Goal: Task Accomplishment & Management: Use online tool/utility

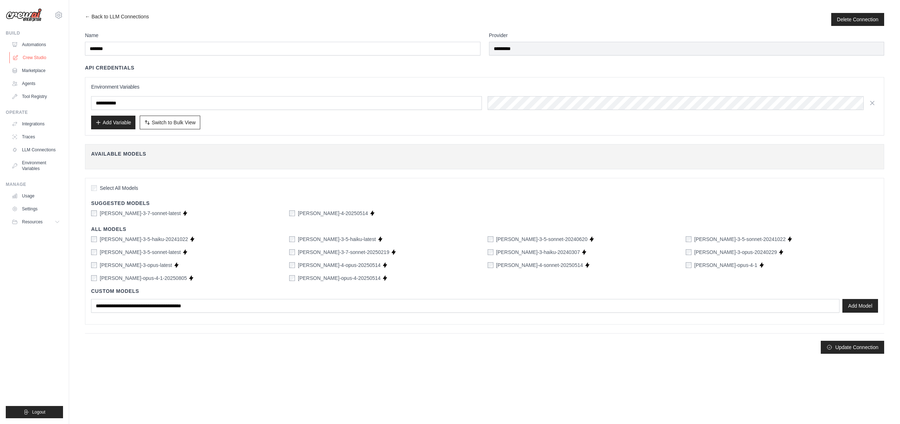
click at [40, 58] on link "Crew Studio" at bounding box center [36, 58] width 54 height 12
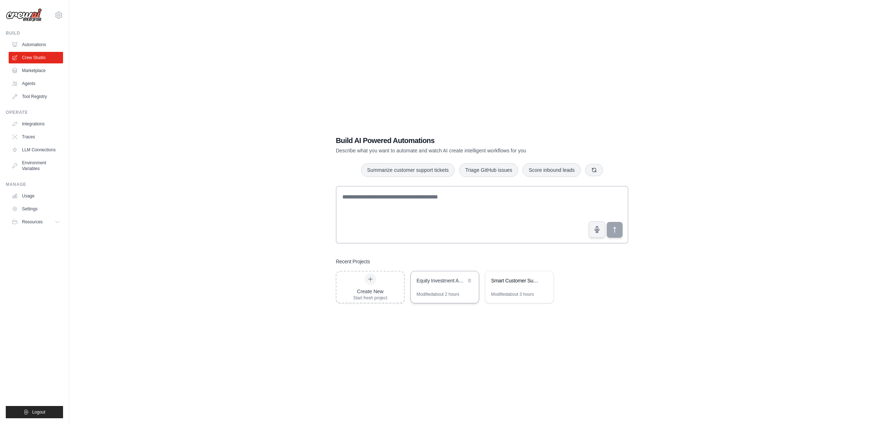
click at [451, 286] on div "Equity Investment Analysis Crew" at bounding box center [445, 281] width 68 height 20
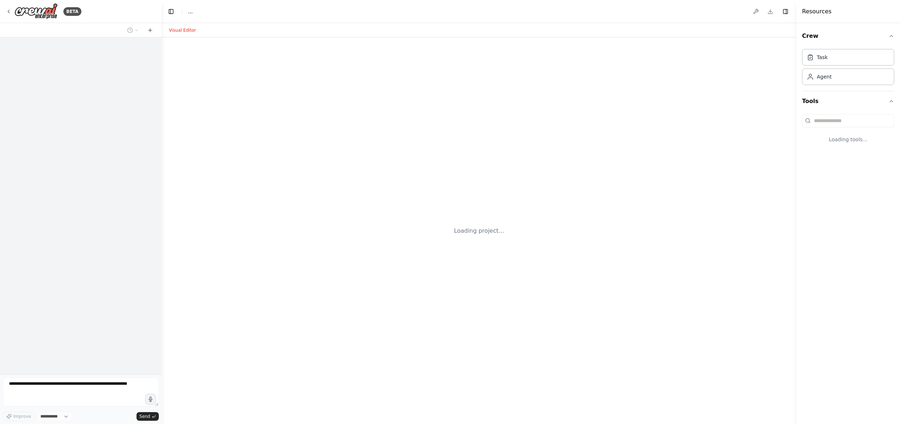
select select "****"
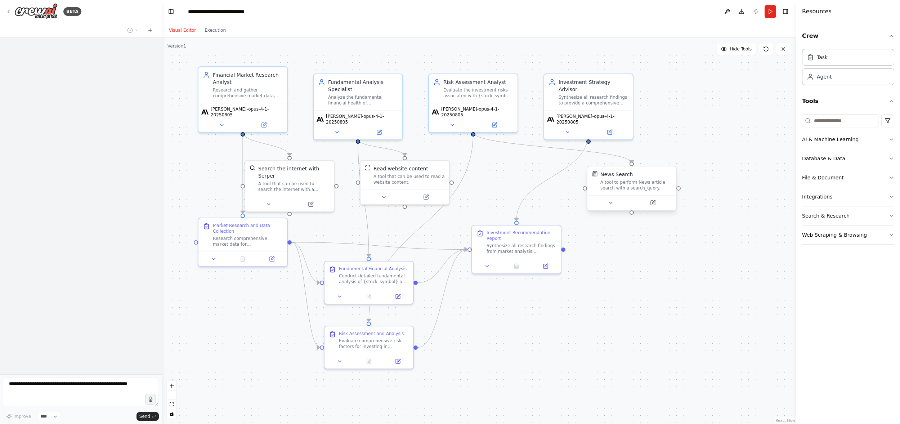
scroll to position [126, 0]
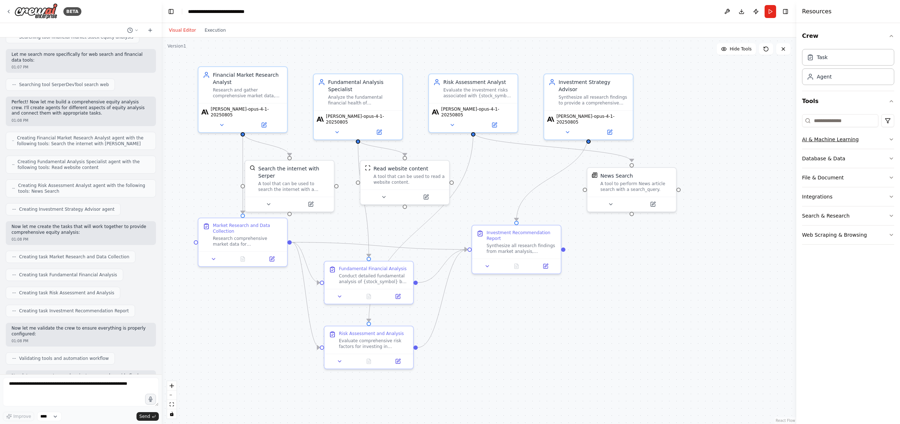
click at [892, 140] on icon "button" at bounding box center [892, 140] width 6 height 6
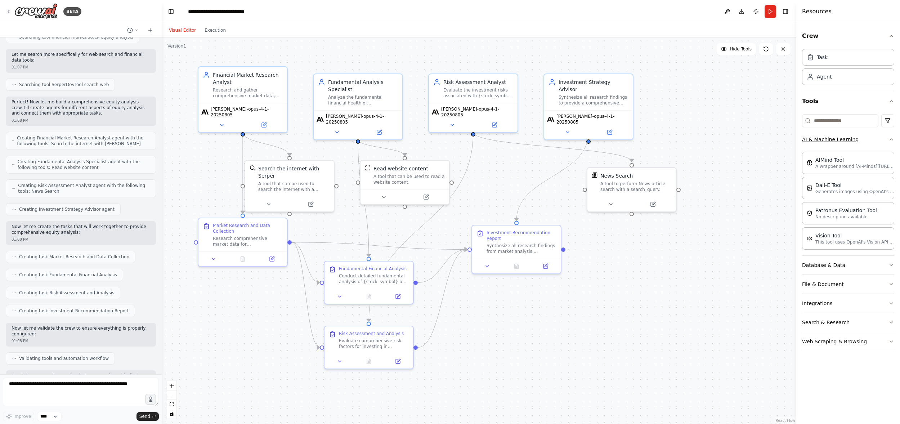
click at [891, 136] on button "AI & Machine Learning" at bounding box center [848, 139] width 92 height 19
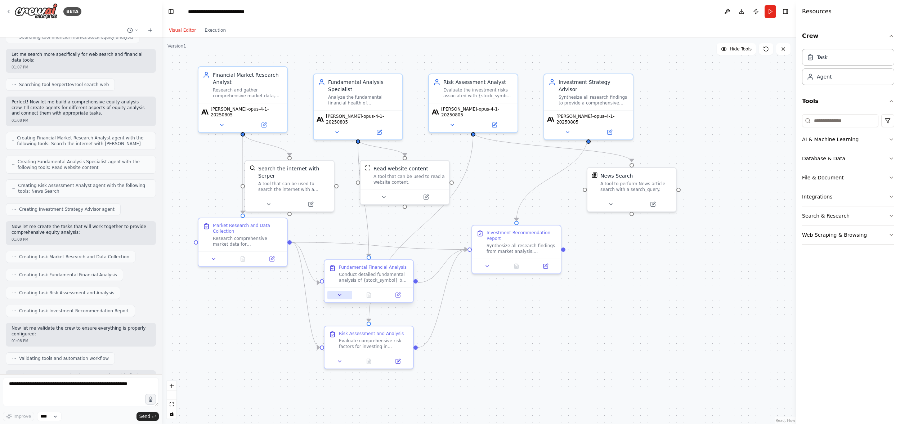
click at [343, 295] on button at bounding box center [339, 295] width 25 height 9
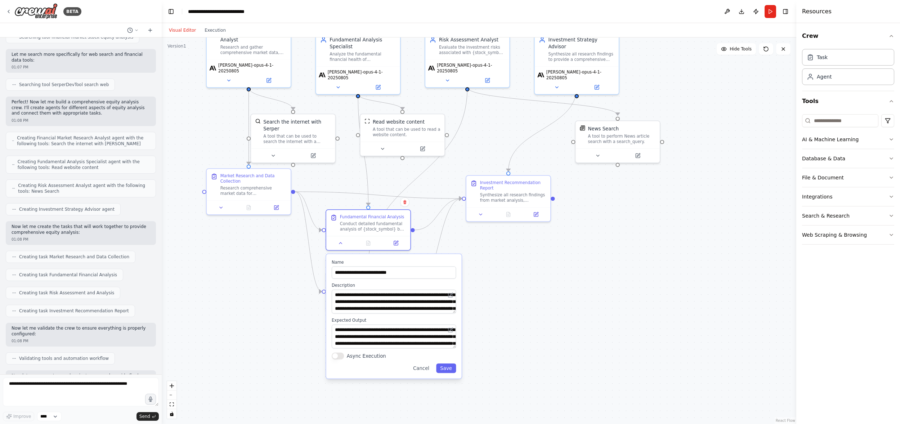
drag, startPoint x: 652, startPoint y: 349, endPoint x: 649, endPoint y: 296, distance: 53.8
click at [649, 296] on div ".deletable-edge-delete-btn { width: 20px; height: 20px; border: 0px solid #ffff…" at bounding box center [479, 230] width 635 height 387
click at [892, 216] on icon "button" at bounding box center [891, 215] width 3 height 1
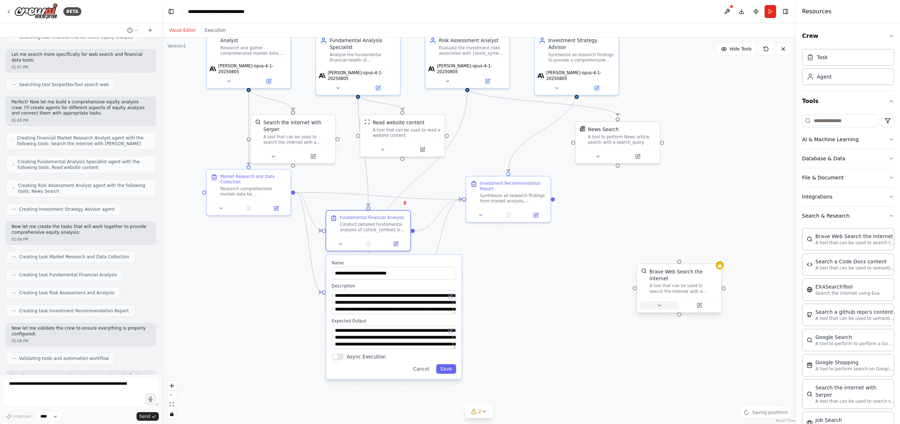
click at [664, 305] on button at bounding box center [659, 305] width 39 height 8
click at [679, 290] on div "A tool that can be used to search the internet with a search_query." at bounding box center [684, 288] width 68 height 11
click at [657, 304] on icon at bounding box center [659, 305] width 5 height 5
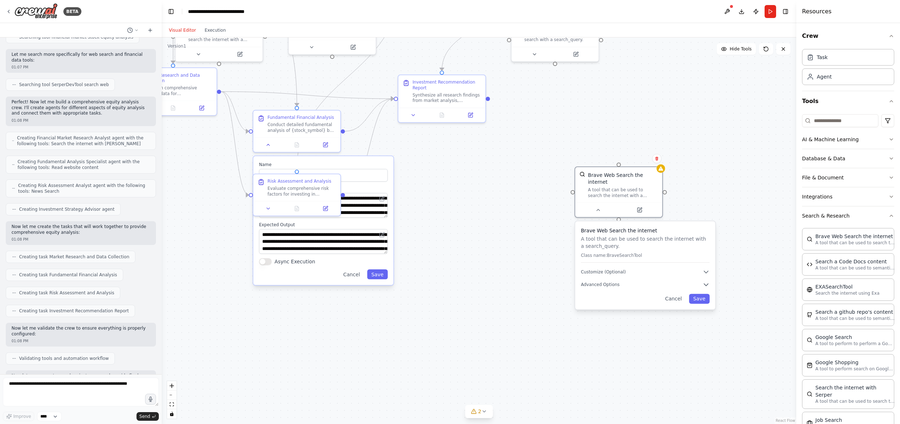
drag, startPoint x: 756, startPoint y: 286, endPoint x: 675, endPoint y: 179, distance: 134.0
click at [677, 176] on div ".deletable-edge-delete-btn { width: 20px; height: 20px; border: 0px solid #ffff…" at bounding box center [479, 230] width 635 height 387
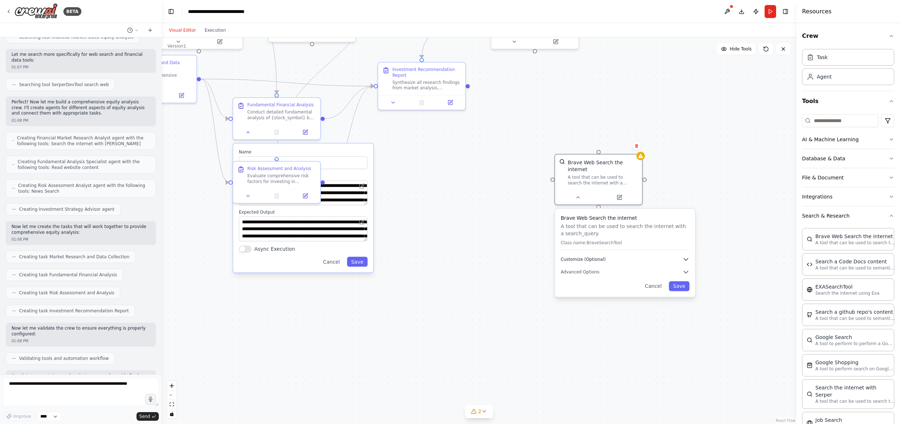
click at [689, 259] on icon "button" at bounding box center [686, 259] width 7 height 7
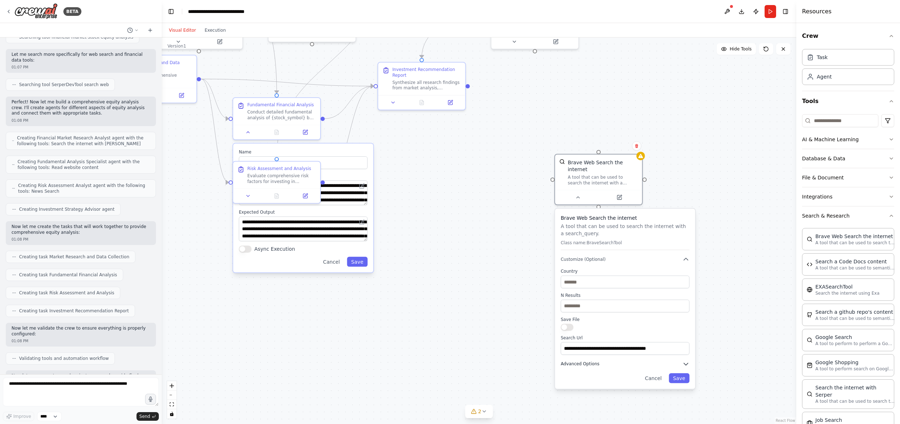
click at [687, 364] on icon "button" at bounding box center [686, 364] width 4 height 2
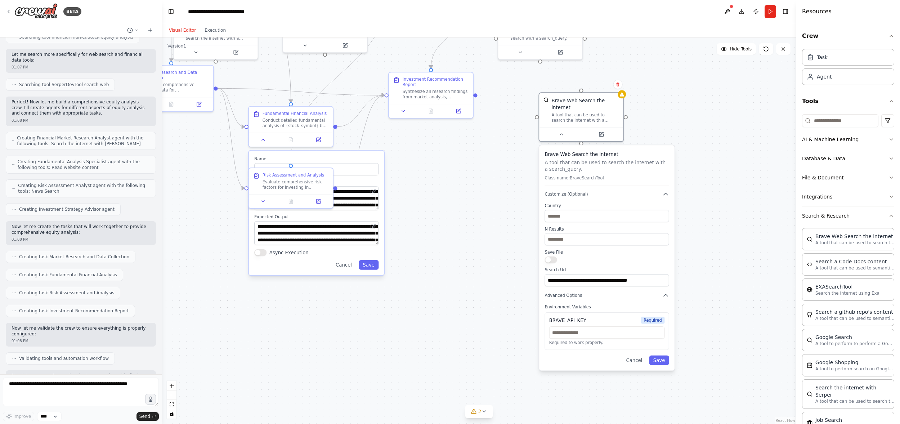
drag, startPoint x: 664, startPoint y: 223, endPoint x: 641, endPoint y: 157, distance: 70.0
click at [641, 157] on h3 "Brave Web Search the internet" at bounding box center [607, 154] width 124 height 7
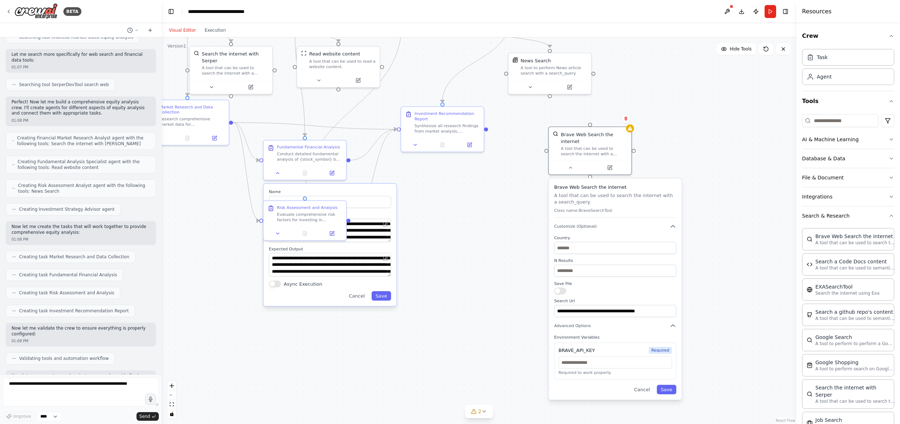
drag, startPoint x: 722, startPoint y: 235, endPoint x: 728, endPoint y: 263, distance: 28.8
click at [728, 263] on div ".deletable-edge-delete-btn { width: 20px; height: 20px; border: 0px solid #ffff…" at bounding box center [479, 230] width 635 height 387
click at [477, 278] on div ".deletable-edge-delete-btn { width: 20px; height: 20px; border: 0px solid #ffff…" at bounding box center [479, 230] width 635 height 387
click at [278, 235] on button at bounding box center [277, 232] width 23 height 8
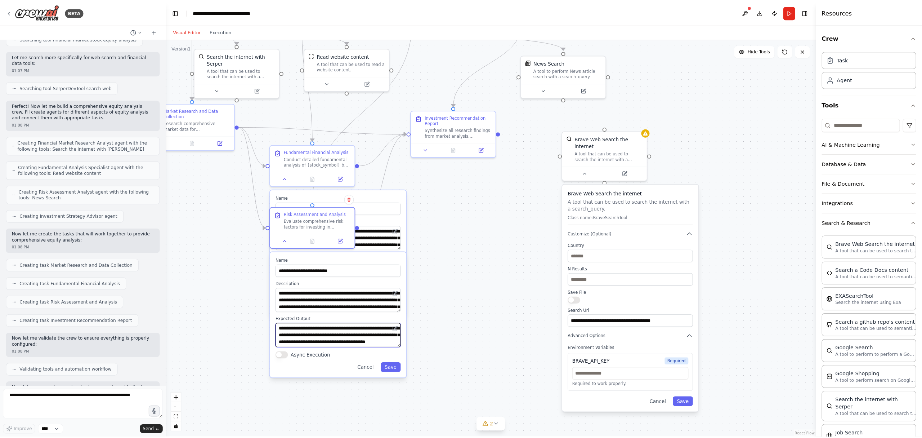
scroll to position [0, 0]
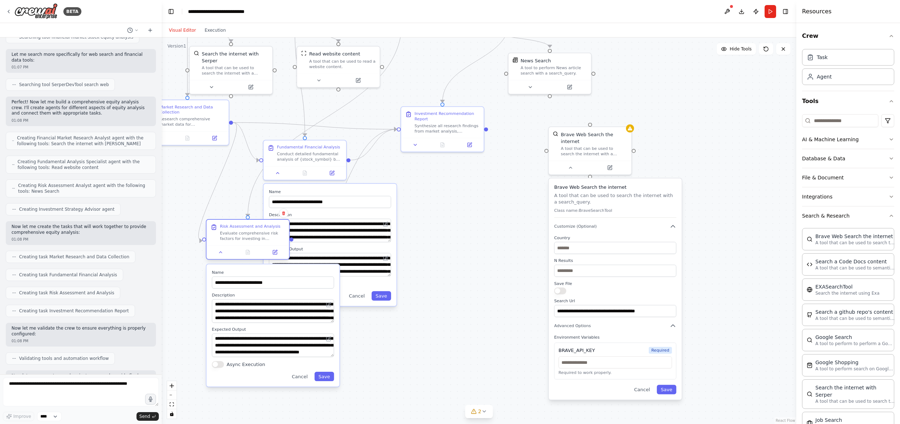
drag, startPoint x: 282, startPoint y: 216, endPoint x: 228, endPoint y: 233, distance: 57.1
click at [228, 233] on div "Evaluate comprehensive risk factors for investing in {stock_symbol} including c…" at bounding box center [252, 236] width 65 height 11
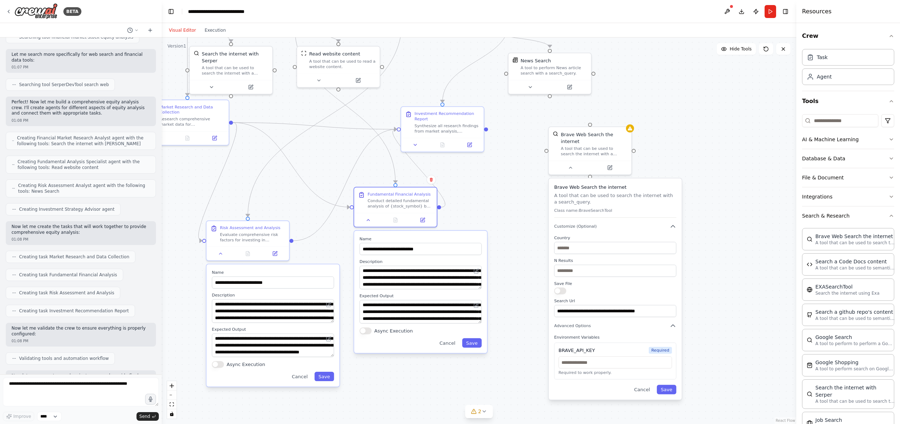
drag, startPoint x: 429, startPoint y: 192, endPoint x: 464, endPoint y: 238, distance: 57.3
click at [464, 238] on label "Name" at bounding box center [421, 238] width 122 height 5
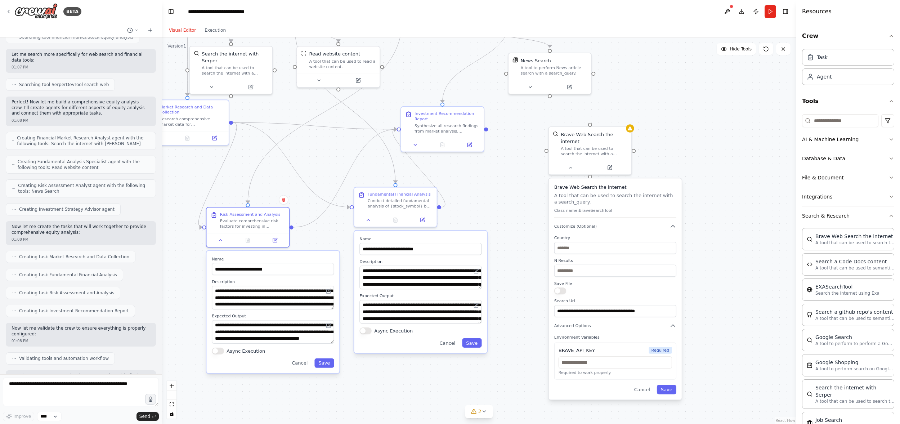
drag, startPoint x: 319, startPoint y: 271, endPoint x: 320, endPoint y: 254, distance: 16.6
click at [320, 254] on div "**********" at bounding box center [272, 312] width 133 height 122
click at [722, 131] on button at bounding box center [718, 134] width 38 height 8
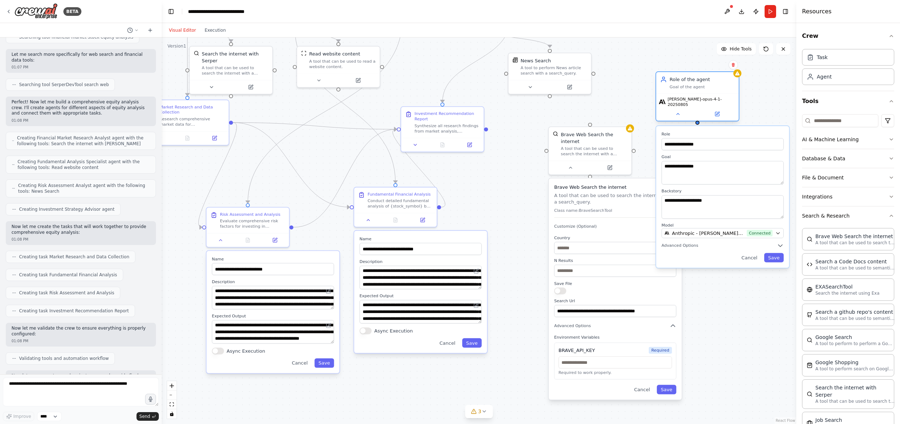
drag, startPoint x: 740, startPoint y: 97, endPoint x: 709, endPoint y: 83, distance: 34.3
click at [709, 83] on div "Role of the agent" at bounding box center [702, 79] width 65 height 7
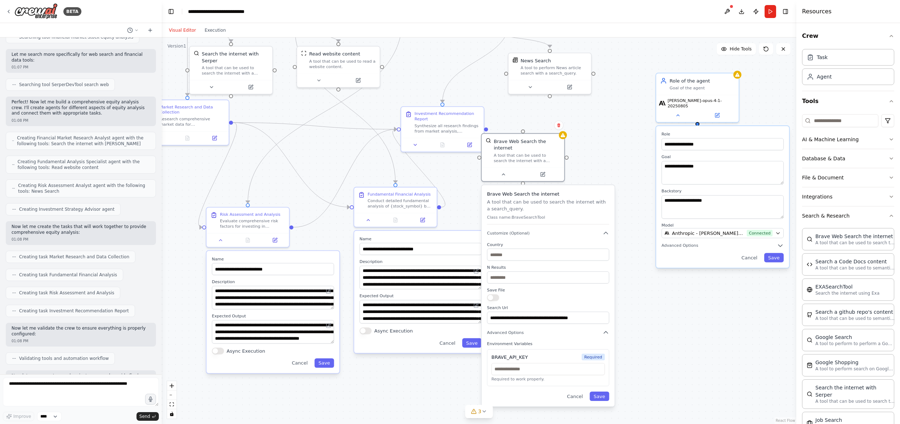
drag, startPoint x: 630, startPoint y: 185, endPoint x: 567, endPoint y: 191, distance: 62.6
click at [567, 191] on h3 "Brave Web Search the internet" at bounding box center [548, 194] width 122 height 7
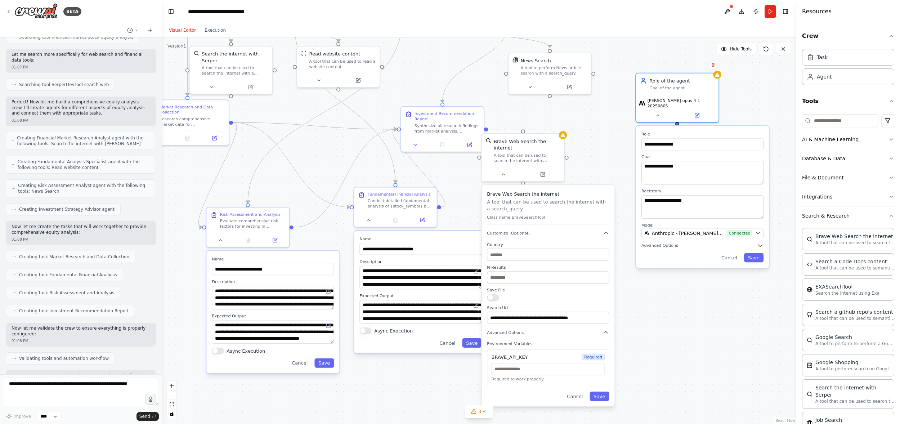
drag, startPoint x: 732, startPoint y: 128, endPoint x: 717, endPoint y: 128, distance: 15.5
click at [717, 132] on label "Role" at bounding box center [703, 134] width 122 height 5
click at [759, 245] on icon "button" at bounding box center [760, 246] width 4 height 2
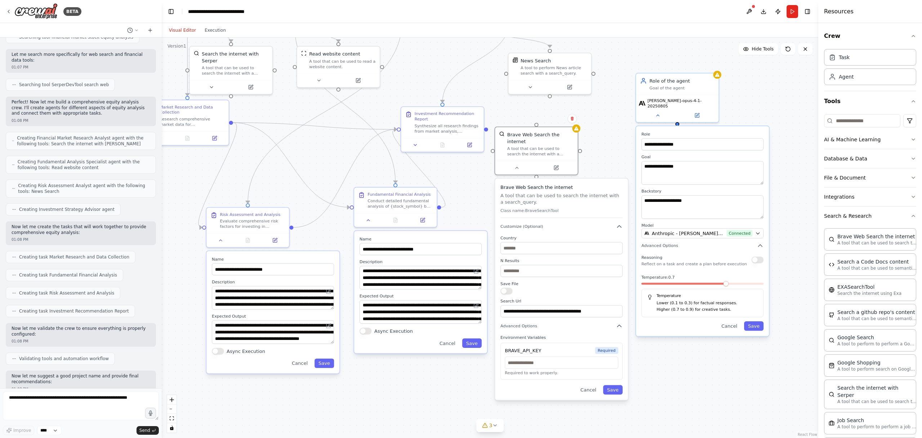
drag, startPoint x: 575, startPoint y: 192, endPoint x: 589, endPoint y: 188, distance: 14.6
click at [589, 188] on h3 "Brave Web Search the internet" at bounding box center [562, 187] width 122 height 7
click at [660, 112] on button at bounding box center [658, 114] width 38 height 8
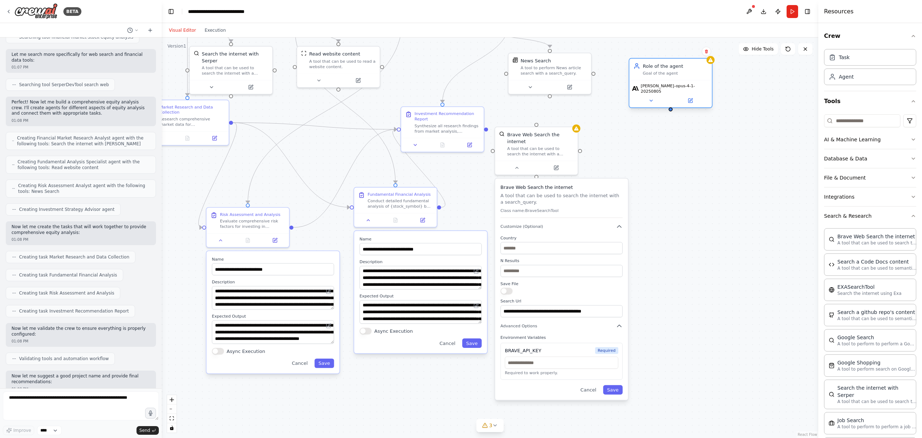
drag, startPoint x: 671, startPoint y: 84, endPoint x: 667, endPoint y: 67, distance: 17.5
click at [667, 67] on div "Role of the agent Goal of the agent" at bounding box center [675, 69] width 65 height 13
click at [707, 54] on button at bounding box center [706, 51] width 9 height 9
click at [707, 52] on icon at bounding box center [706, 51] width 3 height 4
click at [706, 54] on button at bounding box center [706, 51] width 9 height 9
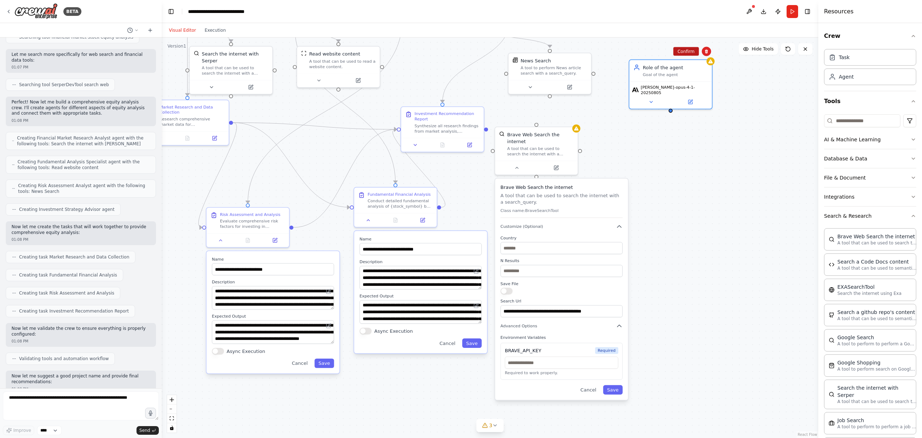
click at [687, 54] on button "Confirm" at bounding box center [686, 51] width 26 height 9
click at [714, 138] on button at bounding box center [710, 139] width 23 height 8
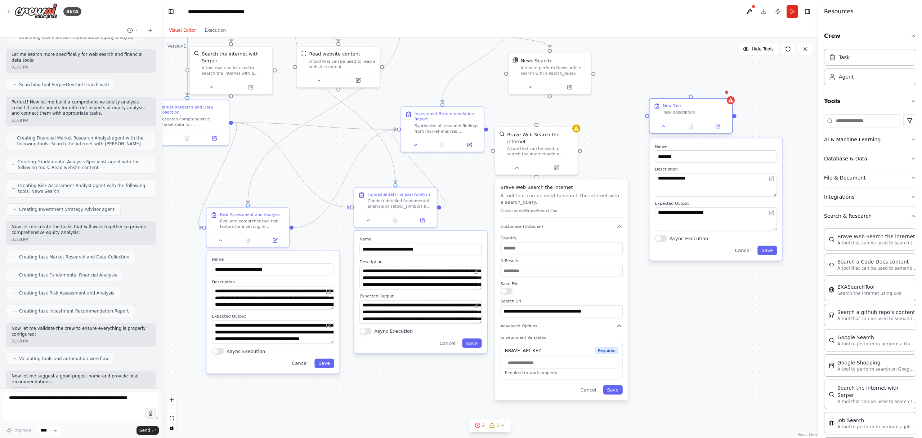
drag, startPoint x: 734, startPoint y: 121, endPoint x: 693, endPoint y: 107, distance: 42.6
click at [693, 107] on div "New Task" at bounding box center [695, 105] width 65 height 5
click at [723, 349] on div ".deletable-edge-delete-btn { width: 20px; height: 20px; border: 0px solid #ffff…" at bounding box center [490, 237] width 657 height 400
click at [663, 125] on icon at bounding box center [663, 126] width 5 height 5
drag, startPoint x: 647, startPoint y: 115, endPoint x: 557, endPoint y: 152, distance: 97.4
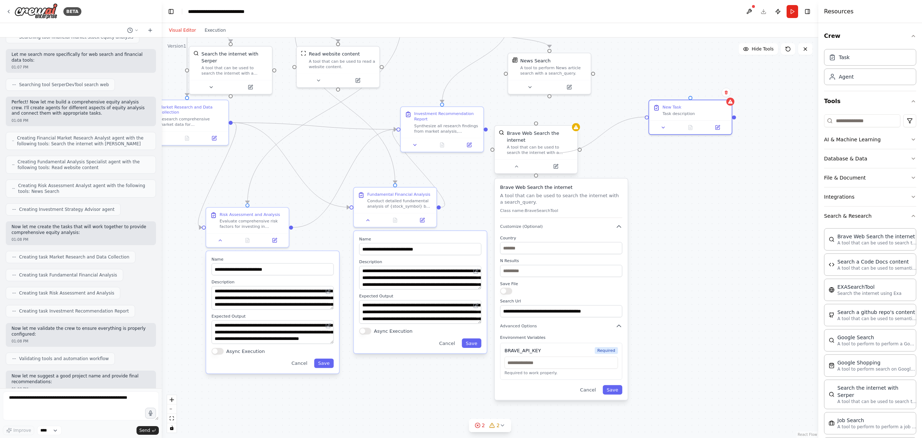
click at [557, 152] on div "Financial Market Research Analyst Research and gather comprehensive market data…" at bounding box center [418, 118] width 612 height 373
drag, startPoint x: 647, startPoint y: 115, endPoint x: 380, endPoint y: 67, distance: 271.0
click at [380, 67] on div ".deletable-edge-delete-btn { width: 20px; height: 20px; border: 0px solid #ffff…" at bounding box center [490, 237] width 657 height 400
click at [366, 220] on icon at bounding box center [367, 218] width 5 height 5
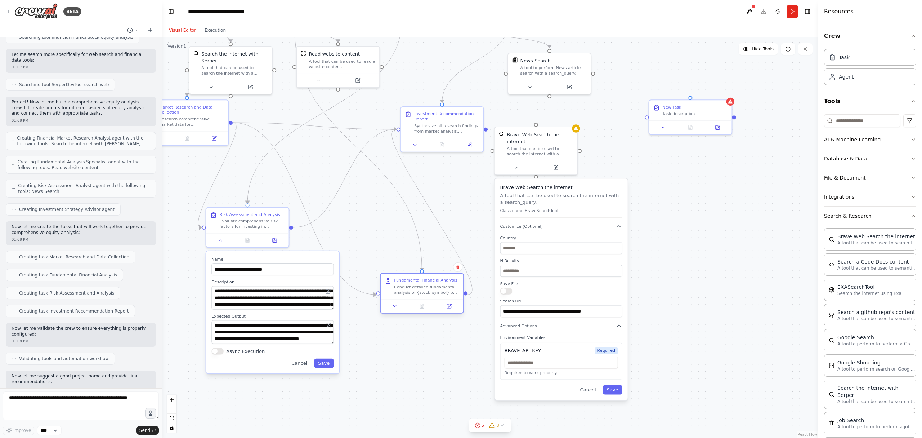
drag, startPoint x: 406, startPoint y: 201, endPoint x: 433, endPoint y: 286, distance: 88.7
click at [433, 286] on div "Conduct detailed fundamental analysis of {stock_symbol} by examining financial …" at bounding box center [426, 289] width 65 height 11
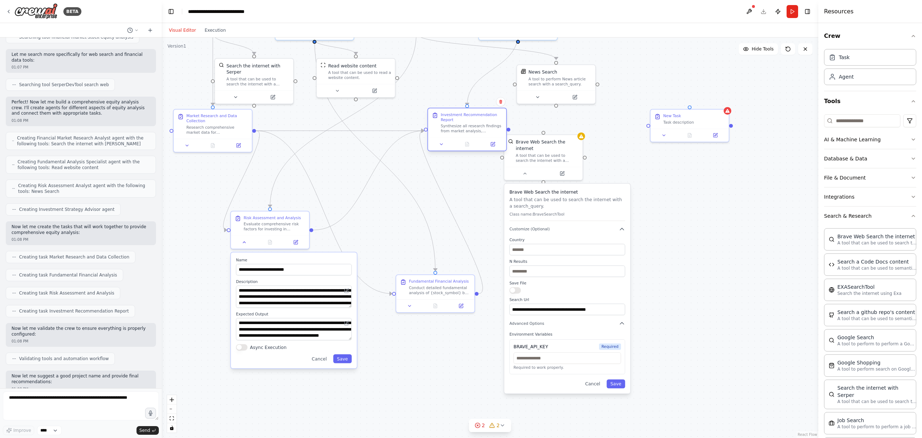
drag, startPoint x: 473, startPoint y: 128, endPoint x: 484, endPoint y: 123, distance: 12.4
click at [484, 123] on div "Investment Recommendation Report Synthesize all research findings from market a…" at bounding box center [472, 123] width 62 height 22
click at [666, 134] on icon at bounding box center [664, 134] width 5 height 5
click at [729, 111] on icon at bounding box center [728, 110] width 4 height 4
click at [727, 102] on button at bounding box center [723, 101] width 9 height 9
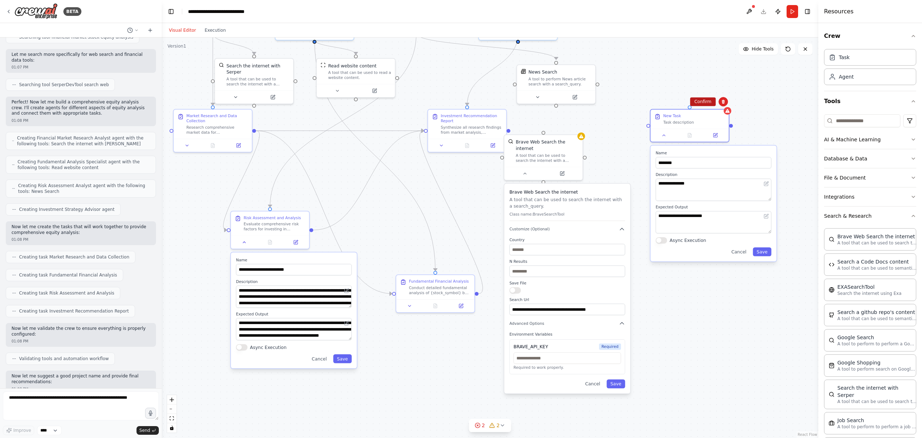
click at [707, 102] on button "Confirm" at bounding box center [703, 101] width 26 height 9
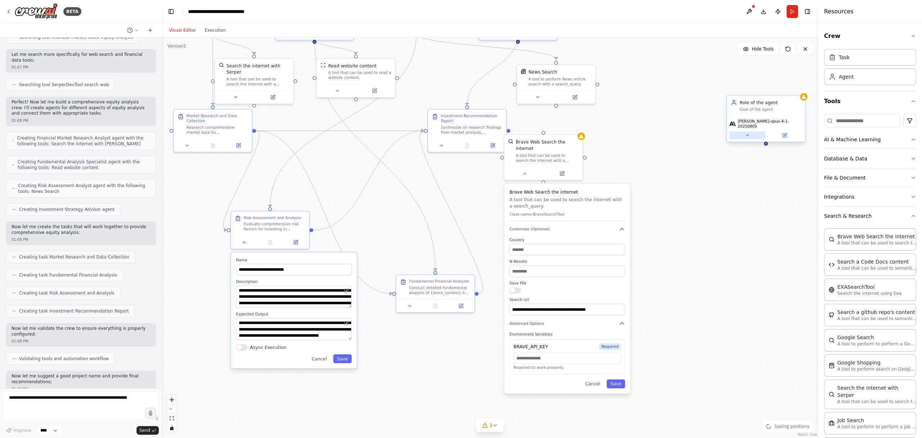
click at [752, 132] on button at bounding box center [748, 136] width 36 height 8
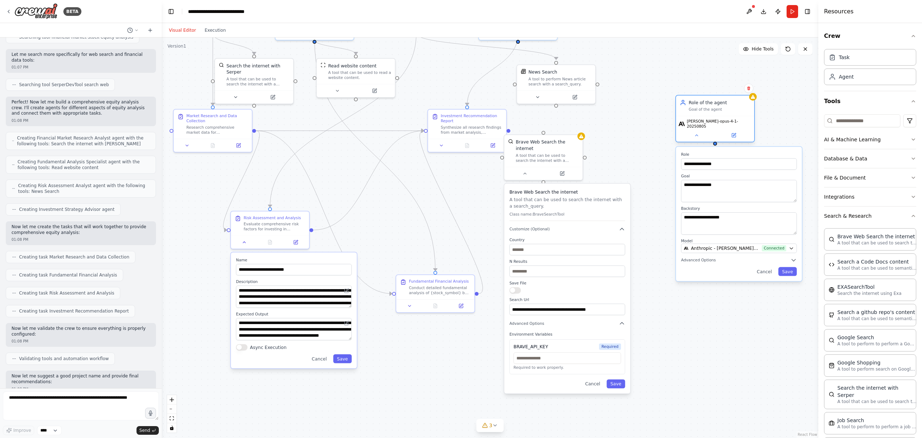
drag, startPoint x: 771, startPoint y: 107, endPoint x: 713, endPoint y: 105, distance: 57.7
click at [713, 105] on div "Role of the agent Goal of the agent" at bounding box center [720, 105] width 62 height 13
click at [697, 132] on button at bounding box center [690, 136] width 36 height 8
click at [743, 87] on icon at bounding box center [742, 88] width 3 height 4
click at [727, 91] on button "Confirm" at bounding box center [722, 88] width 26 height 9
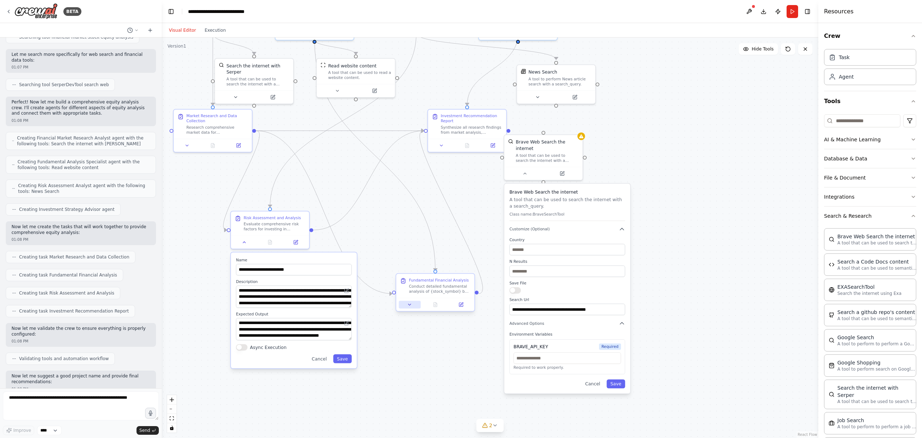
click at [409, 304] on icon at bounding box center [410, 304] width 3 height 1
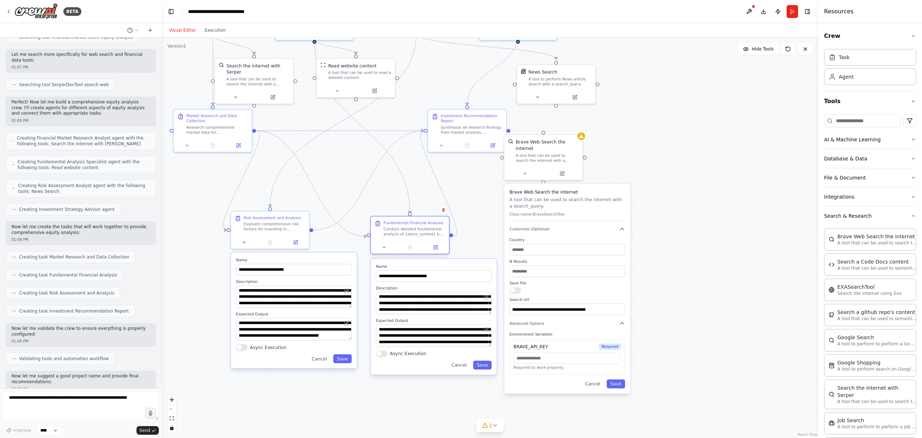
drag, startPoint x: 437, startPoint y: 280, endPoint x: 410, endPoint y: 222, distance: 63.8
click at [410, 222] on div "Fundamental Financial Analysis" at bounding box center [414, 222] width 60 height 5
click at [384, 248] on icon at bounding box center [384, 246] width 3 height 1
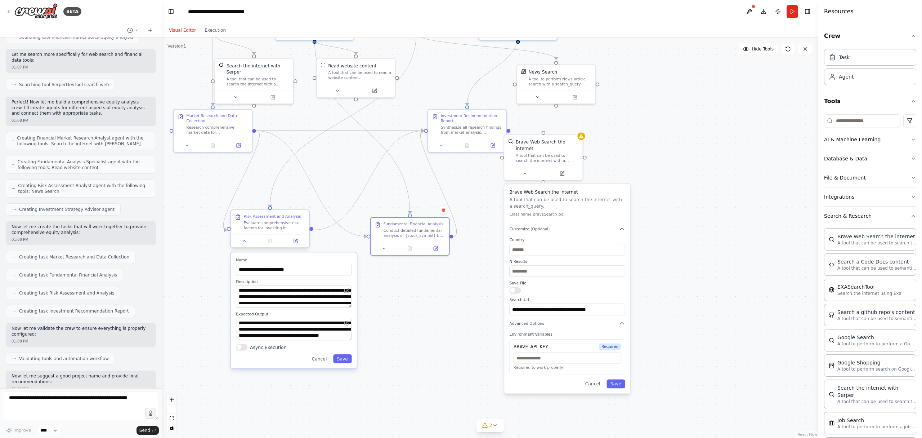
click at [242, 245] on div at bounding box center [270, 240] width 78 height 13
click at [244, 242] on icon at bounding box center [244, 240] width 5 height 5
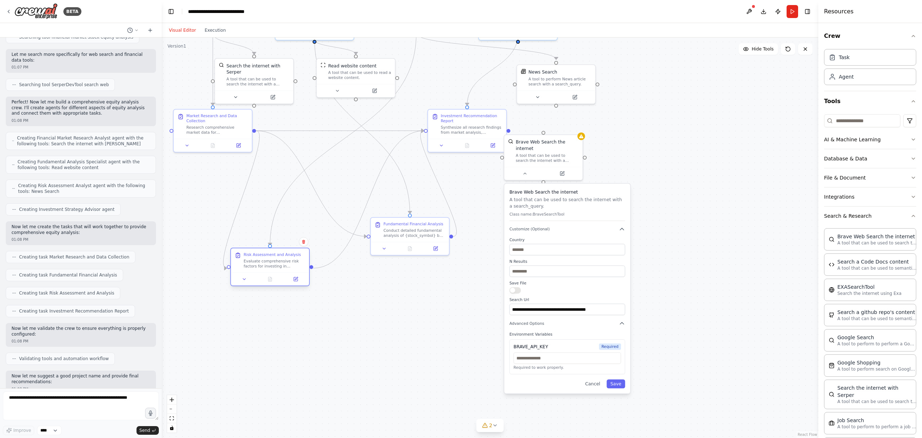
drag, startPoint x: 281, startPoint y: 228, endPoint x: 281, endPoint y: 267, distance: 38.6
click at [281, 267] on div "Evaluate comprehensive risk factors for investing in {stock_symbol} including c…" at bounding box center [275, 263] width 62 height 10
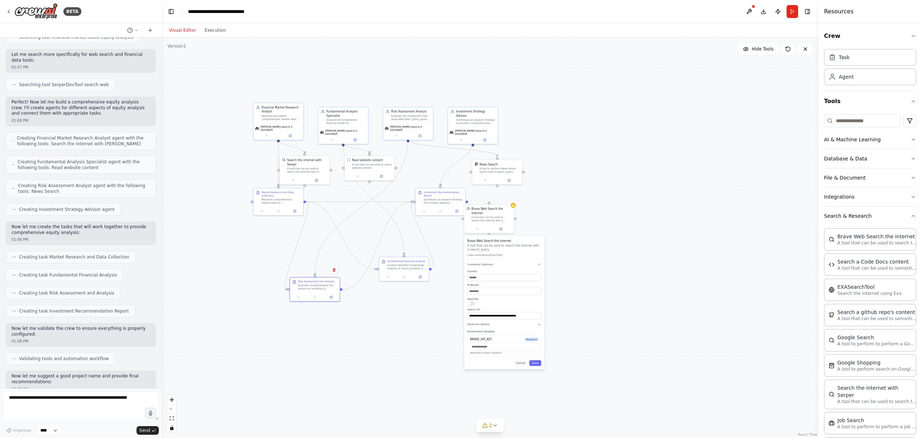
click at [398, 328] on div ".deletable-edge-delete-btn { width: 20px; height: 20px; border: 0px solid #ffff…" at bounding box center [490, 237] width 657 height 400
click at [397, 134] on icon at bounding box center [396, 134] width 3 height 3
click at [299, 298] on button at bounding box center [299, 296] width 14 height 5
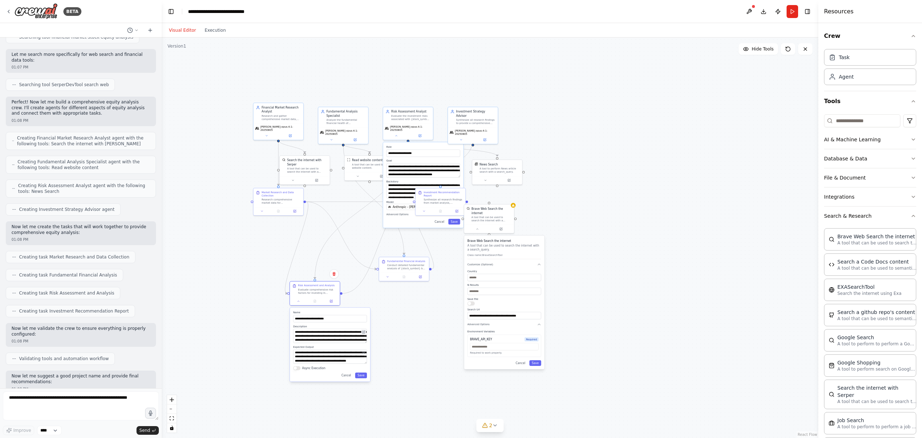
click at [366, 330] on button at bounding box center [363, 331] width 5 height 5
drag, startPoint x: 366, startPoint y: 343, endPoint x: 366, endPoint y: 355, distance: 12.6
click at [366, 355] on div "**********" at bounding box center [330, 357] width 80 height 74
drag, startPoint x: 358, startPoint y: 323, endPoint x: 356, endPoint y: 279, distance: 43.6
click at [356, 299] on label "Name" at bounding box center [330, 300] width 74 height 3
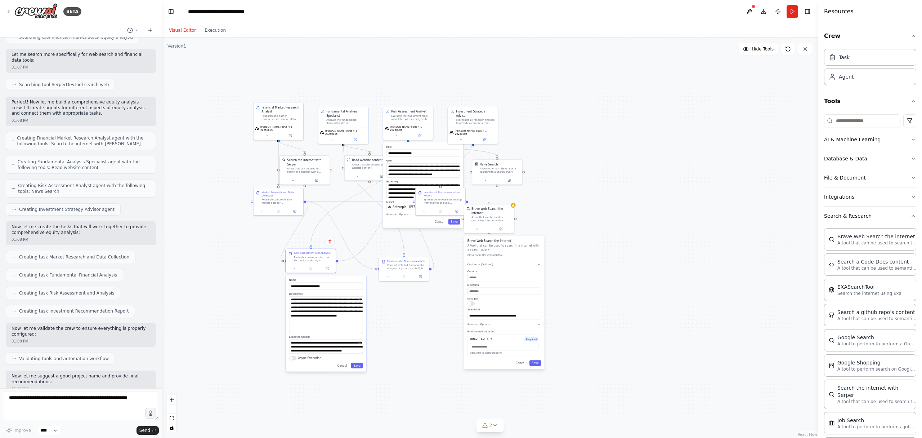
drag, startPoint x: 361, startPoint y: 309, endPoint x: 362, endPoint y: 330, distance: 20.5
click at [362, 330] on textarea "**********" at bounding box center [326, 314] width 74 height 37
drag, startPoint x: 362, startPoint y: 350, endPoint x: 362, endPoint y: 361, distance: 11.5
click at [362, 361] on textarea "**********" at bounding box center [326, 349] width 74 height 25
click at [473, 304] on button "button" at bounding box center [471, 303] width 7 height 4
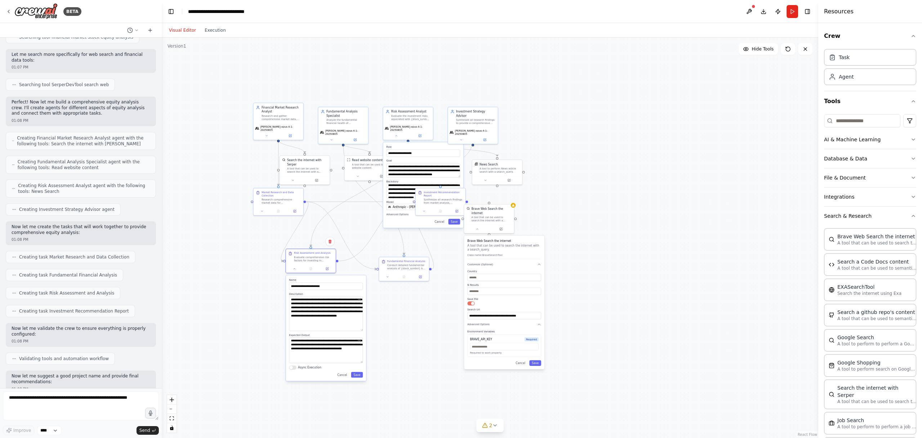
click at [471, 304] on button "button" at bounding box center [471, 303] width 7 height 4
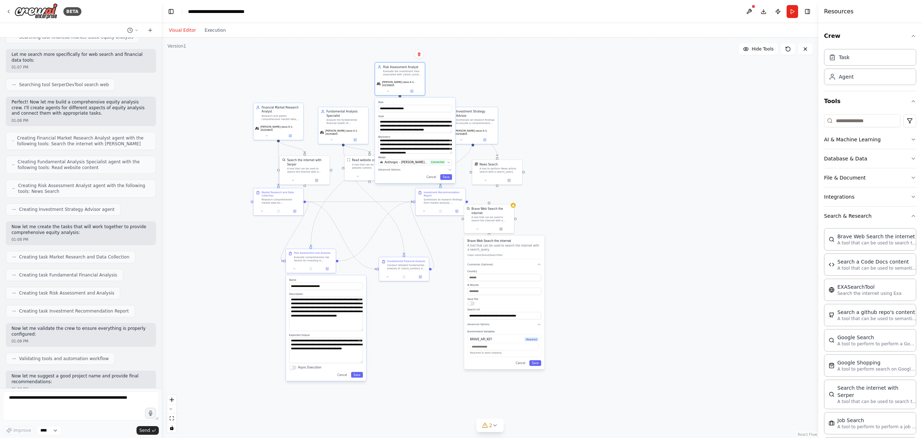
drag, startPoint x: 435, startPoint y: 144, endPoint x: 429, endPoint y: 102, distance: 42.5
click at [429, 102] on label "Role" at bounding box center [415, 102] width 74 height 3
click at [398, 92] on button at bounding box center [392, 94] width 23 height 5
drag, startPoint x: 407, startPoint y: 77, endPoint x: 413, endPoint y: 122, distance: 46.2
click at [413, 122] on div "Evaluate the investment risks associated with {stock_symbol} including market r…" at bounding box center [415, 120] width 39 height 6
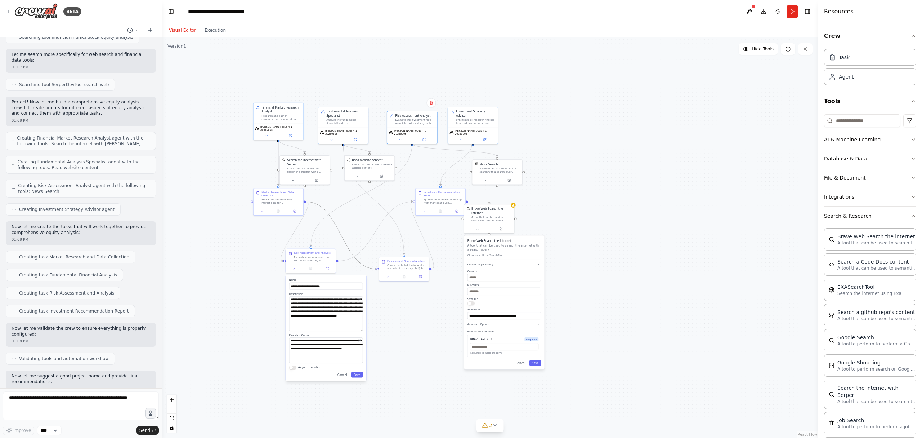
click at [335, 223] on icon "Edge from 6a8bb039-43da-4e8e-b709-37a7eff6fba4 to 30e0a897-1c98-4d7c-8358-5b097…" at bounding box center [341, 235] width 71 height 67
click at [477, 228] on icon at bounding box center [478, 228] width 2 height 1
drag, startPoint x: 494, startPoint y: 209, endPoint x: 528, endPoint y: 228, distance: 38.4
click at [528, 228] on div "Brave Web Search the internet" at bounding box center [524, 230] width 40 height 8
drag, startPoint x: 453, startPoint y: 198, endPoint x: 472, endPoint y: 211, distance: 23.2
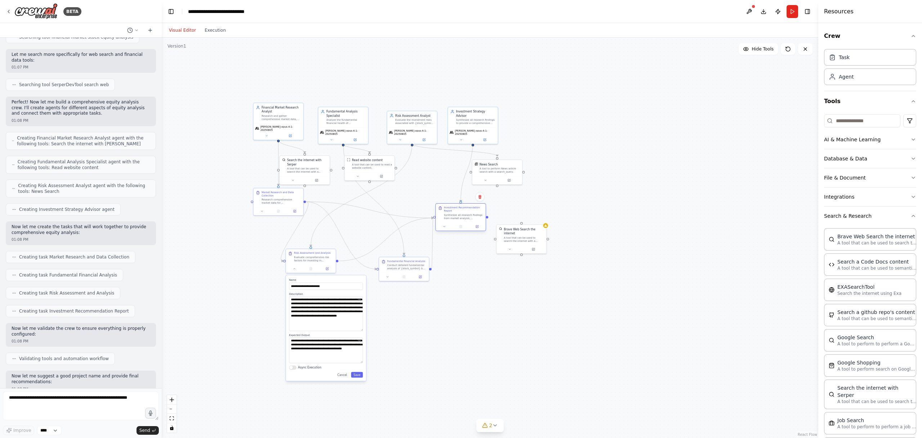
click at [472, 211] on div "Investment Recommendation Report" at bounding box center [463, 209] width 39 height 6
drag, startPoint x: 519, startPoint y: 231, endPoint x: 549, endPoint y: 238, distance: 30.8
click at [549, 238] on div "Brave Web Search the internet" at bounding box center [552, 238] width 40 height 8
click at [552, 237] on div "Brave Web Search the internet" at bounding box center [552, 238] width 40 height 8
drag, startPoint x: 555, startPoint y: 239, endPoint x: 624, endPoint y: 137, distance: 122.6
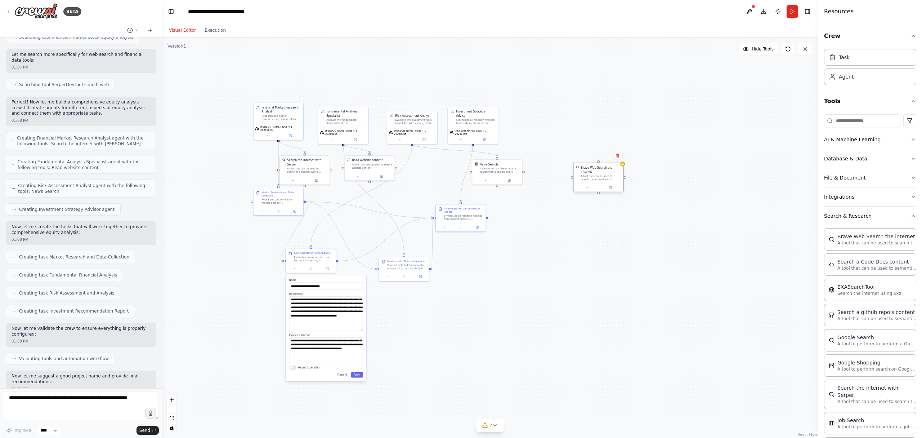
click at [621, 165] on div "Brave Web Search the internet" at bounding box center [601, 169] width 40 height 8
click at [607, 154] on icon at bounding box center [607, 154] width 3 height 3
click at [669, 190] on icon "button" at bounding box center [669, 192] width 4 height 4
click at [670, 251] on icon "button" at bounding box center [669, 251] width 4 height 4
click at [741, 215] on icon at bounding box center [740, 215] width 3 height 3
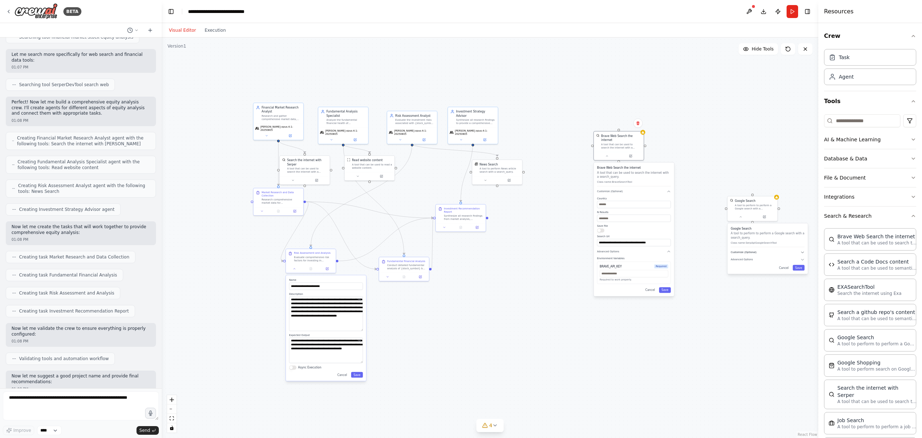
click at [804, 251] on icon "button" at bounding box center [803, 252] width 4 height 4
click at [785, 252] on button "Customize (Optional)" at bounding box center [768, 252] width 74 height 4
click at [803, 252] on icon "button" at bounding box center [803, 252] width 3 height 1
click at [803, 259] on icon "button" at bounding box center [803, 259] width 3 height 1
